Goal: Transaction & Acquisition: Download file/media

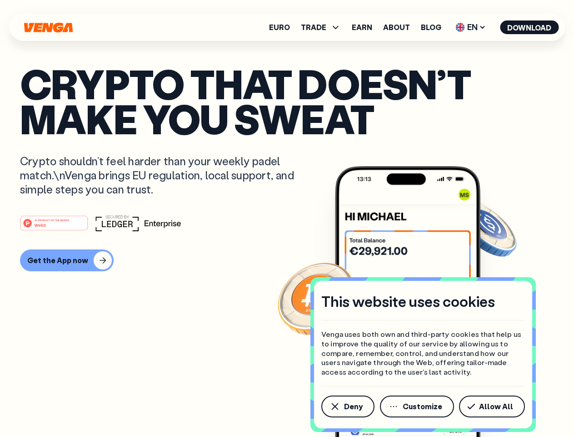
click at [287, 218] on div "#1 PRODUCT OF THE MONTH Web3" at bounding box center [287, 223] width 534 height 16
click at [347, 406] on span "Deny" at bounding box center [353, 405] width 19 height 7
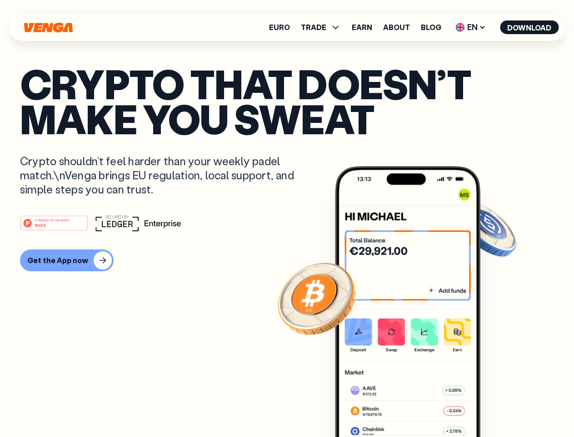
click at [418, 406] on img at bounding box center [408, 318] width 146 height 305
click at [494, 406] on article "Crypto that doesn’t make you sweat Crypto shouldn’t feel harder than your weekl…" at bounding box center [287, 236] width 534 height 341
click at [324, 27] on span "TRADE" at bounding box center [313, 27] width 25 height 7
click at [471, 27] on span "EN" at bounding box center [470, 27] width 37 height 15
click at [530, 27] on button "Download" at bounding box center [529, 27] width 59 height 14
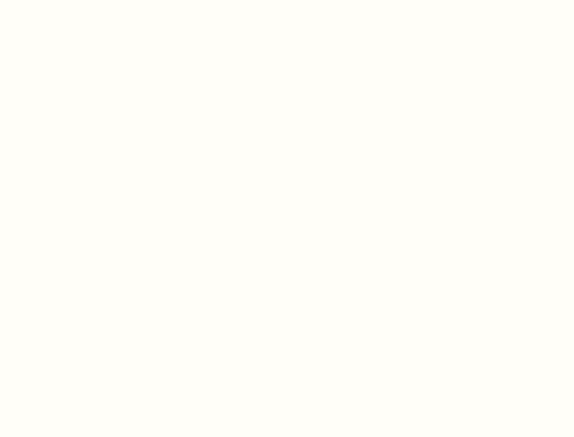
click at [65, 0] on html "This website uses cookies Venga uses both own and third-party cookies that help…" at bounding box center [287, 0] width 574 height 0
click at [55, 0] on html "This website uses cookies Venga uses both own and third-party cookies that help…" at bounding box center [287, 0] width 574 height 0
